Goal: Task Accomplishment & Management: Manage account settings

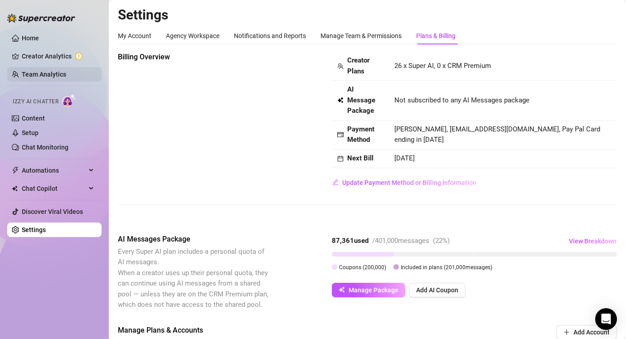
click at [33, 76] on link "Team Analytics" at bounding box center [44, 74] width 44 height 7
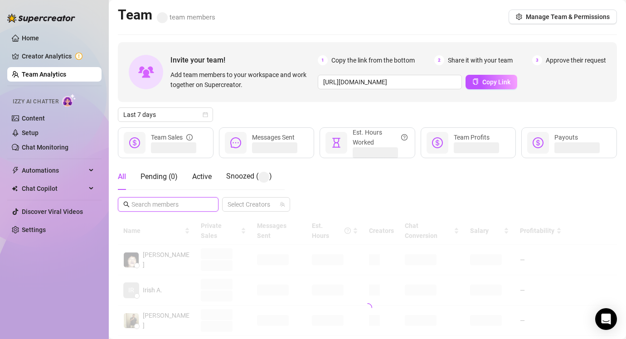
click at [167, 206] on input "text" at bounding box center [168, 204] width 74 height 10
type input "ayya"
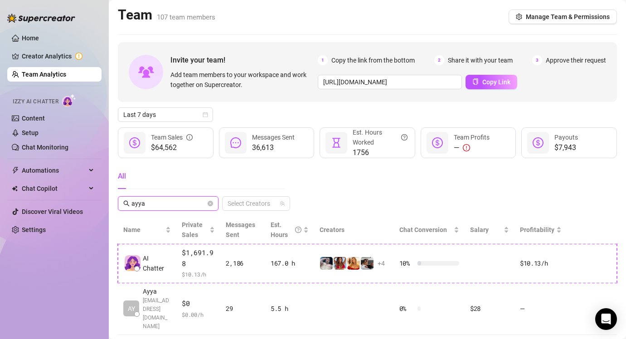
scroll to position [14, 0]
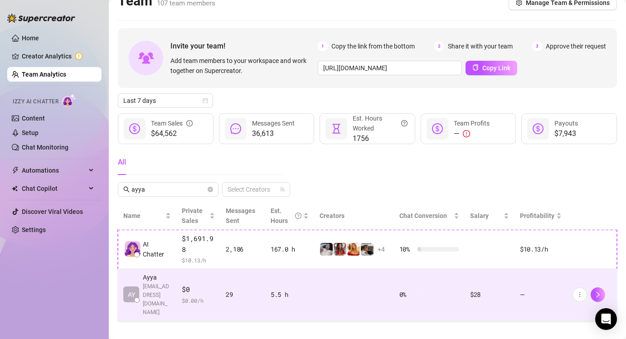
click at [335, 301] on td at bounding box center [354, 295] width 80 height 52
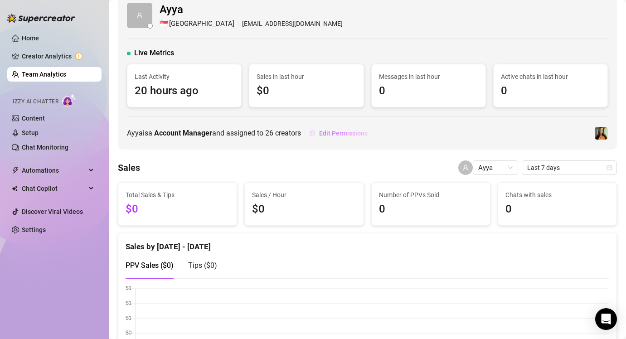
click at [336, 131] on span "Edit Permissions" at bounding box center [343, 133] width 49 height 7
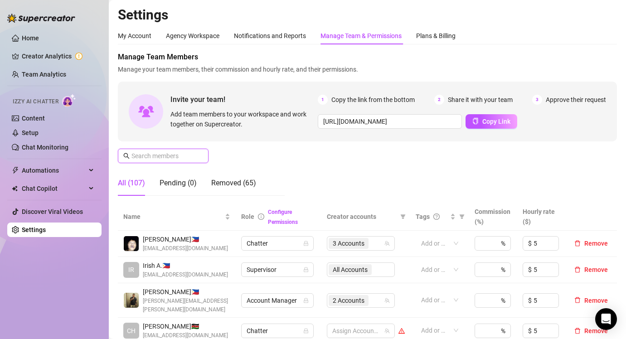
click at [193, 154] on input "text" at bounding box center [163, 156] width 64 height 10
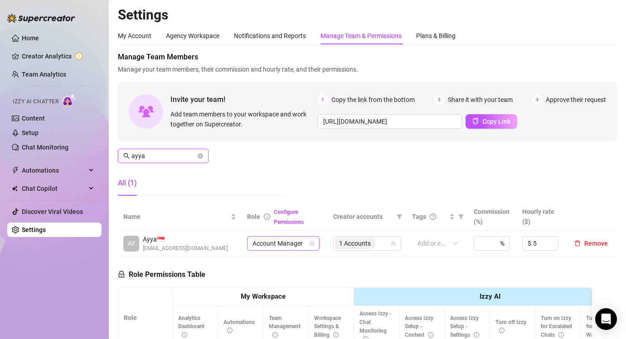
click at [314, 243] on icon "lock" at bounding box center [312, 243] width 4 height 5
click at [347, 243] on span "1 Accounts" at bounding box center [355, 243] width 32 height 10
type input "ayya"
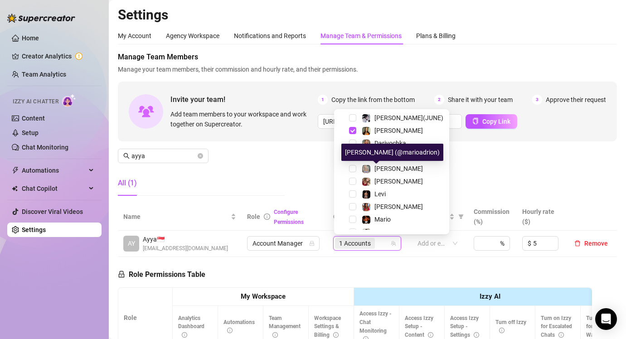
scroll to position [177, 0]
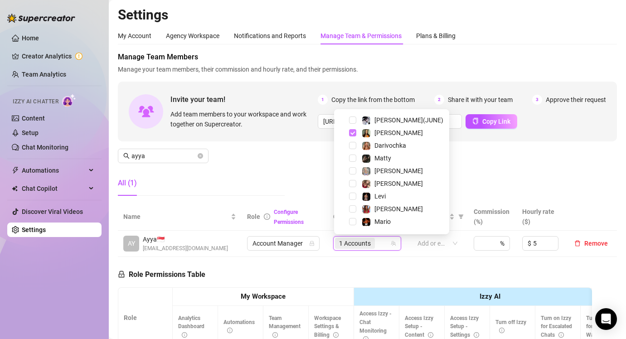
click at [351, 132] on span "Select tree node" at bounding box center [352, 132] width 7 height 7
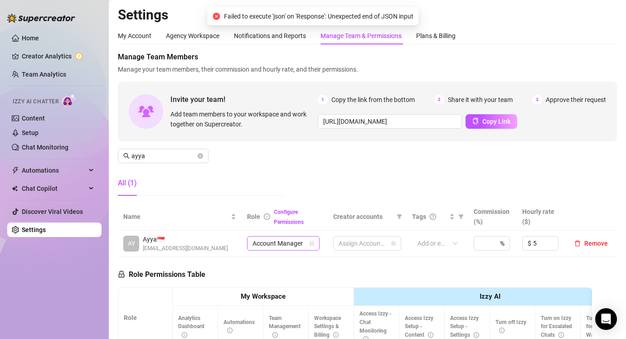
click at [297, 244] on span "Account Manager" at bounding box center [283, 244] width 62 height 14
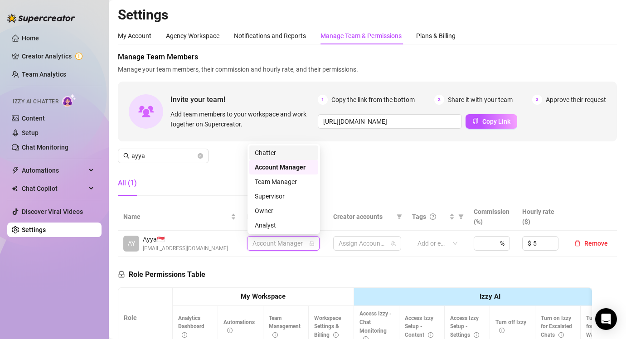
click at [289, 151] on div "Chatter" at bounding box center [284, 153] width 58 height 10
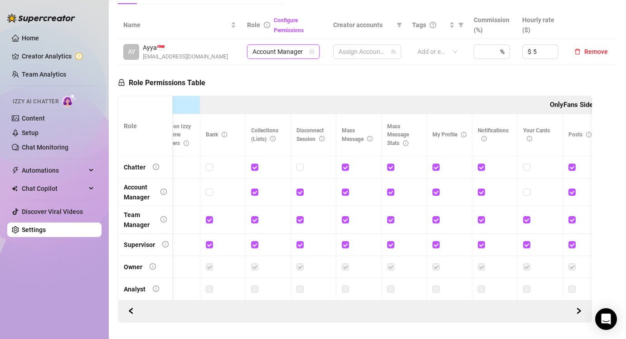
scroll to position [0, 467]
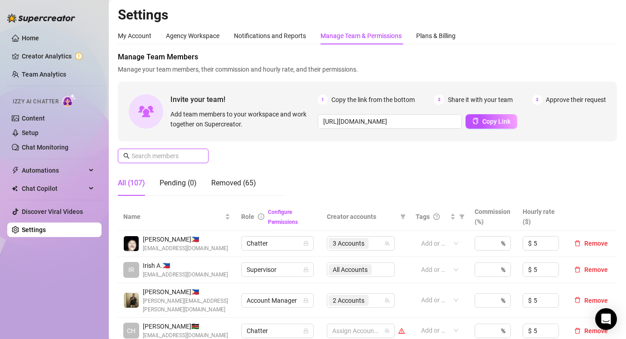
click at [163, 156] on input "text" at bounding box center [163, 156] width 64 height 10
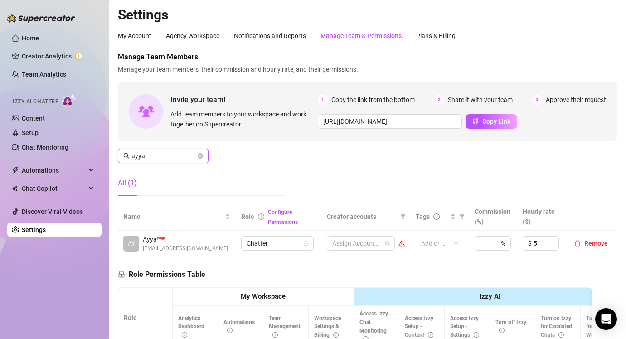
type input "ayya"
click at [340, 174] on div "Manage Team Members Manage your team members, their commission and hourly rate,…" at bounding box center [367, 127] width 499 height 151
click at [25, 40] on link "Home" at bounding box center [30, 37] width 17 height 7
